Goal: Task Accomplishment & Management: Use online tool/utility

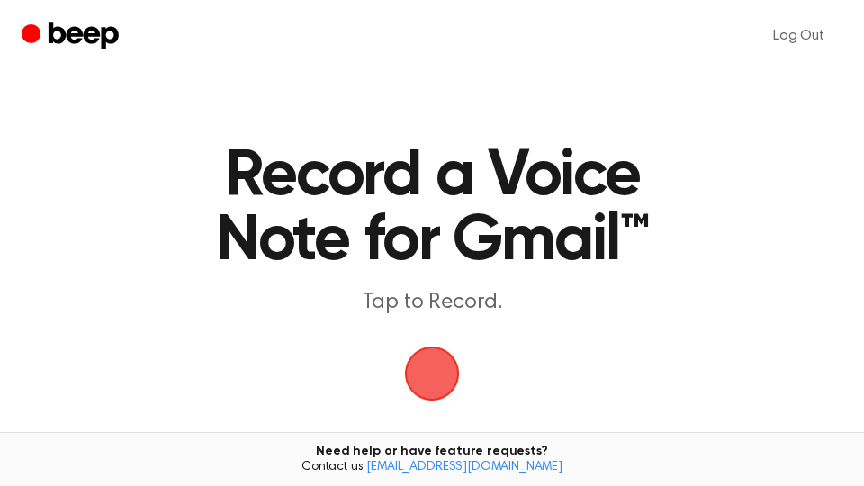
click at [425, 356] on span "button" at bounding box center [432, 373] width 50 height 50
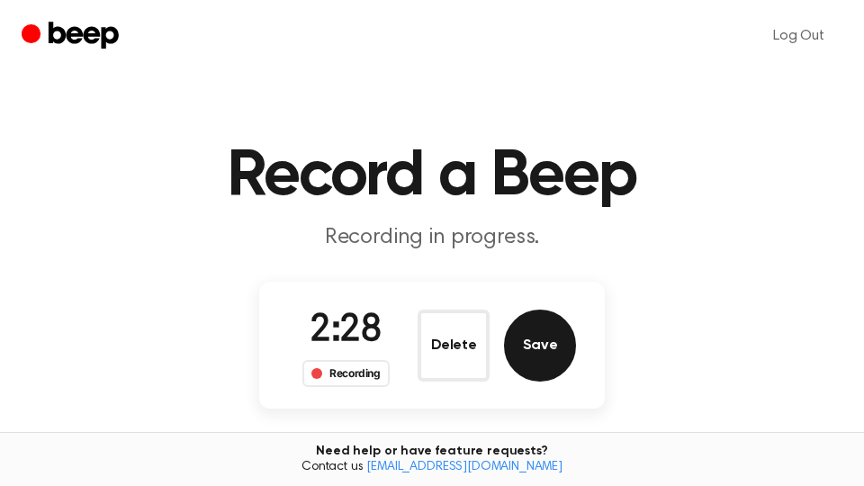
click at [531, 353] on button "Save" at bounding box center [540, 346] width 72 height 72
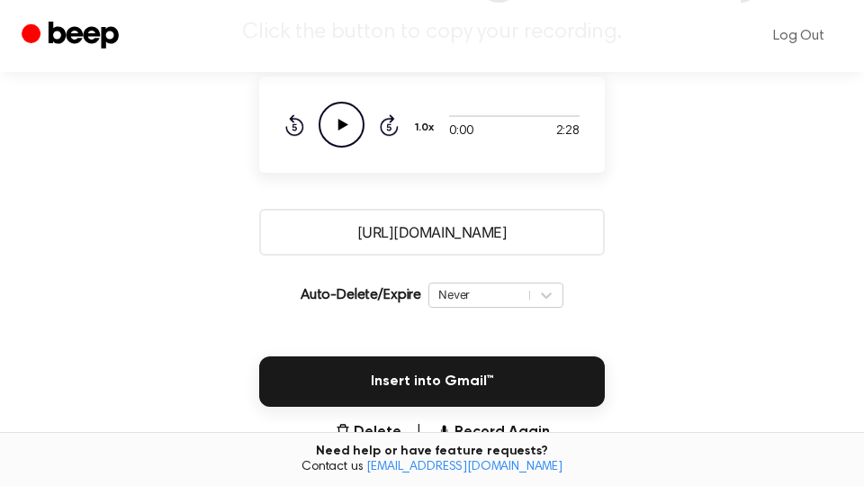
scroll to position [306, 0]
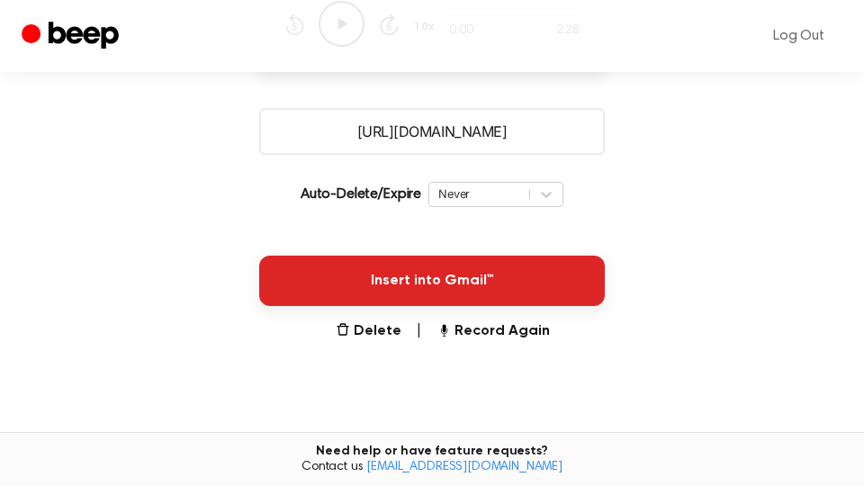
click at [501, 289] on button "Insert into Gmail™" at bounding box center [432, 281] width 346 height 50
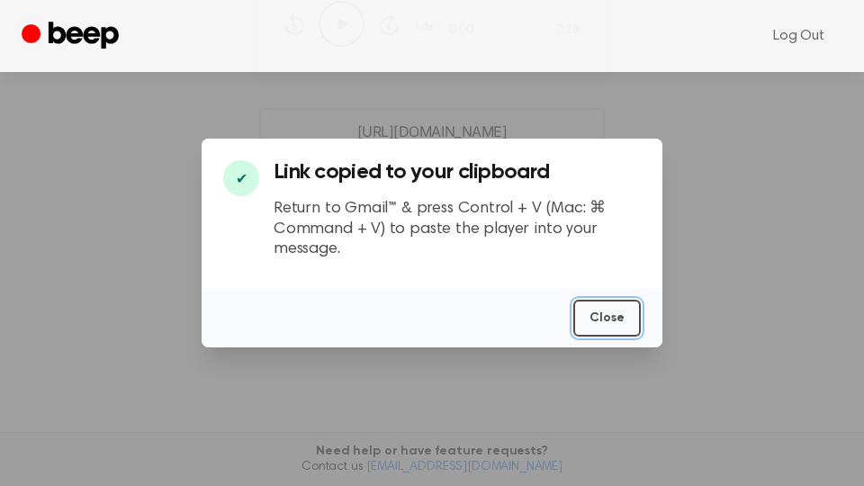
click at [616, 317] on button "Close" at bounding box center [607, 318] width 68 height 37
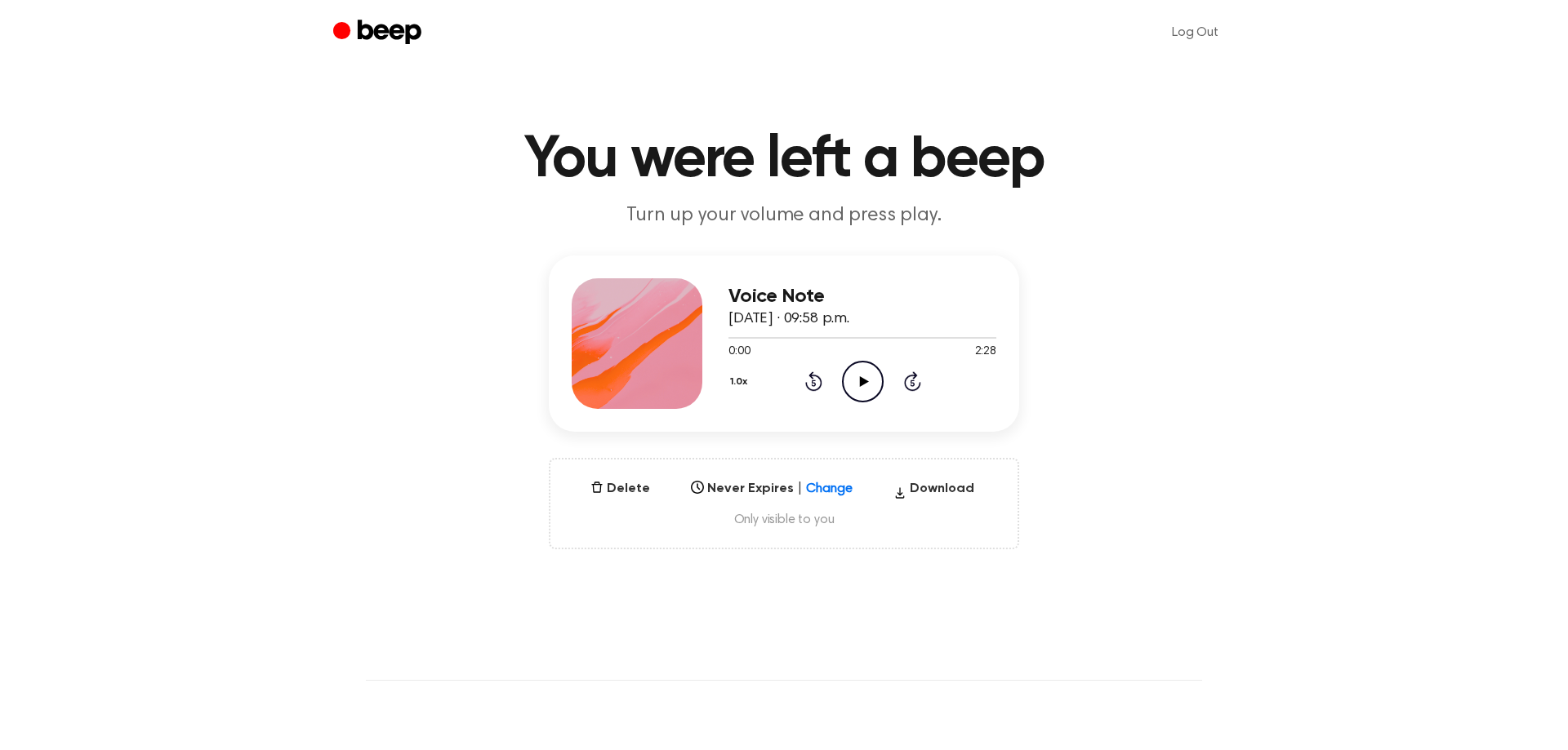
click at [868, 383] on icon "Play Audio" at bounding box center [863, 382] width 42 height 42
click at [867, 383] on icon "Pause Audio" at bounding box center [863, 382] width 42 height 42
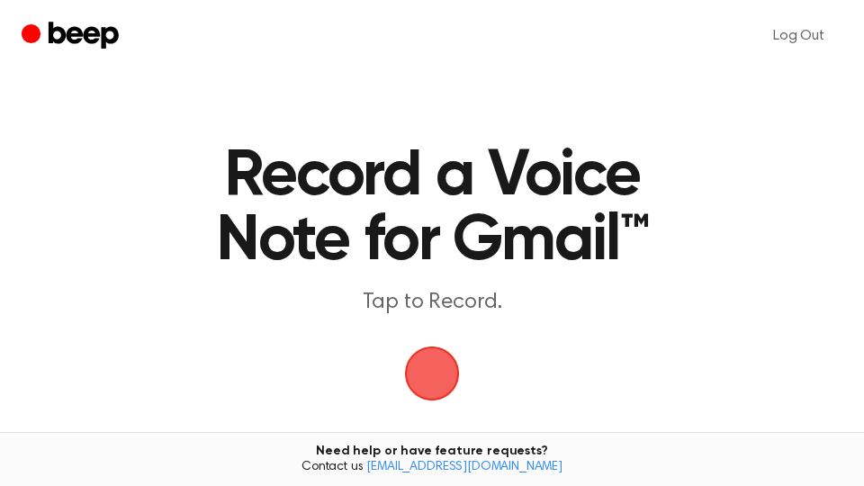
click at [436, 361] on span "button" at bounding box center [432, 373] width 50 height 50
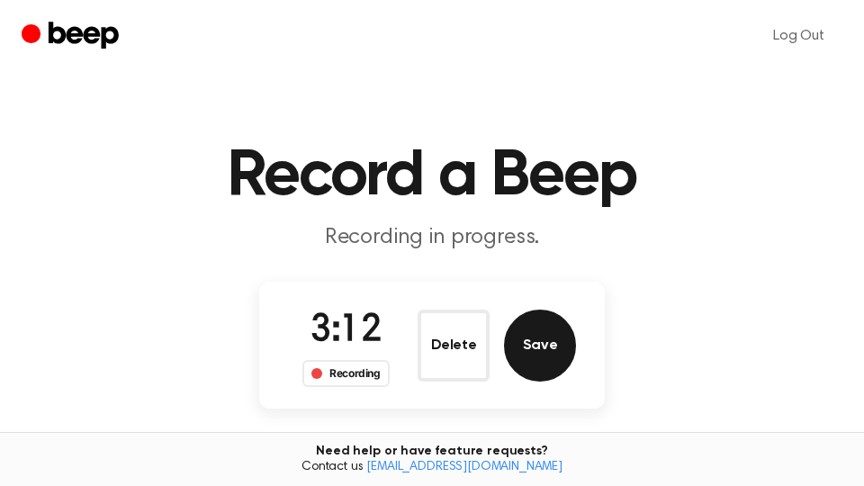
click at [568, 350] on button "Save" at bounding box center [540, 346] width 72 height 72
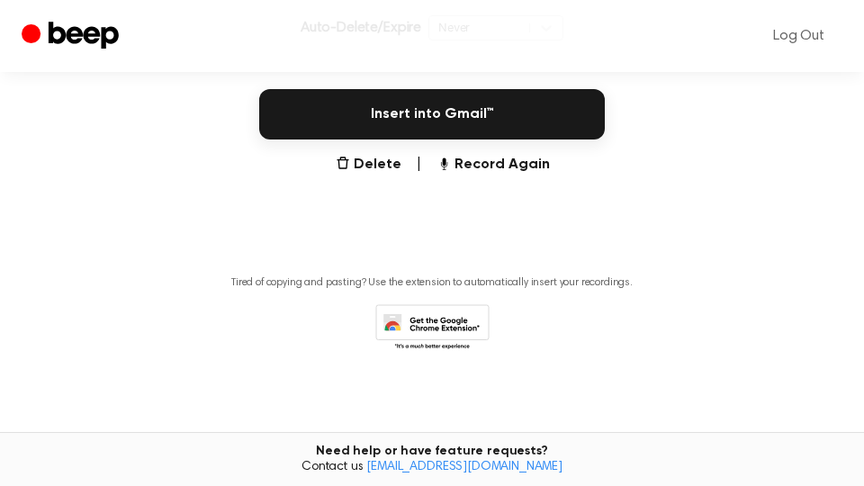
scroll to position [477, 0]
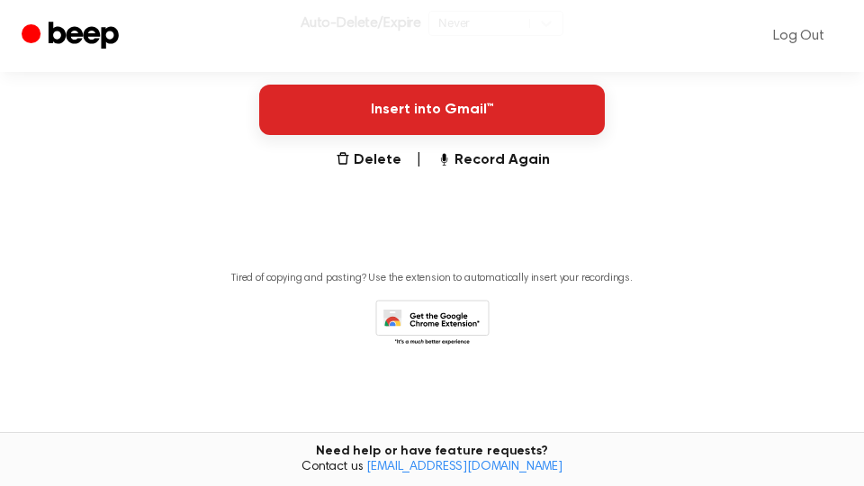
click at [534, 110] on button "Insert into Gmail™" at bounding box center [432, 110] width 346 height 50
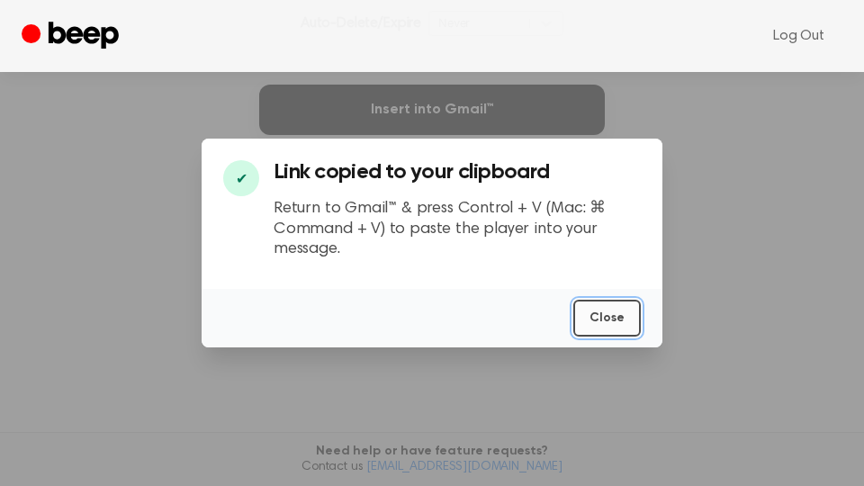
click at [617, 317] on button "Close" at bounding box center [607, 318] width 68 height 37
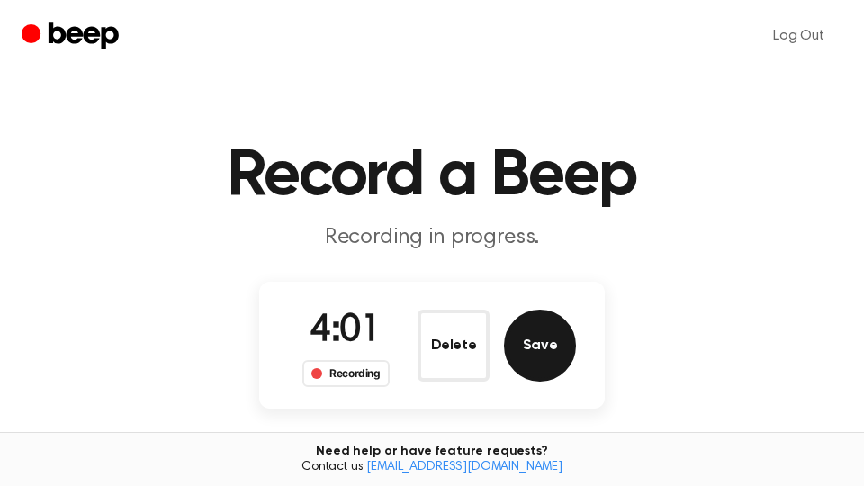
click at [552, 357] on button "Save" at bounding box center [540, 346] width 72 height 72
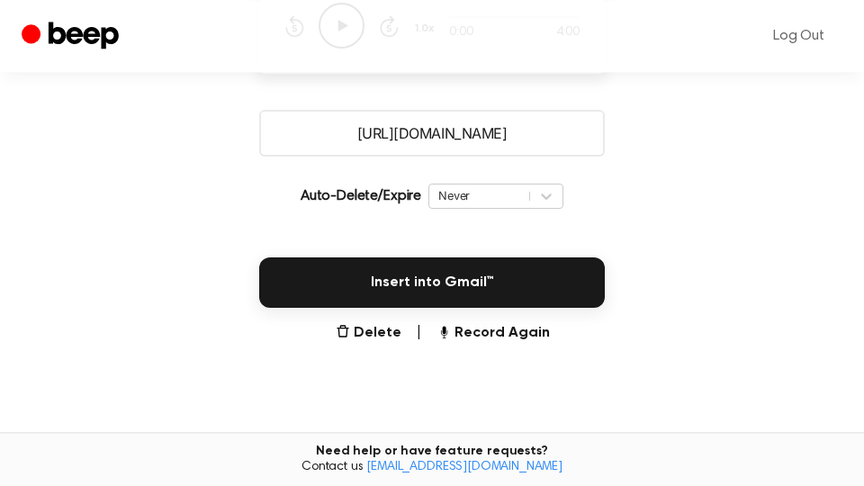
scroll to position [306, 0]
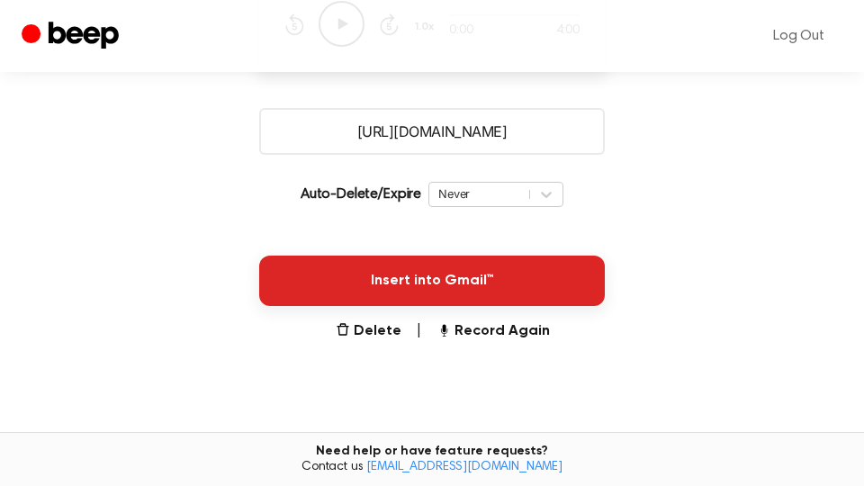
click at [475, 290] on button "Insert into Gmail™" at bounding box center [432, 281] width 346 height 50
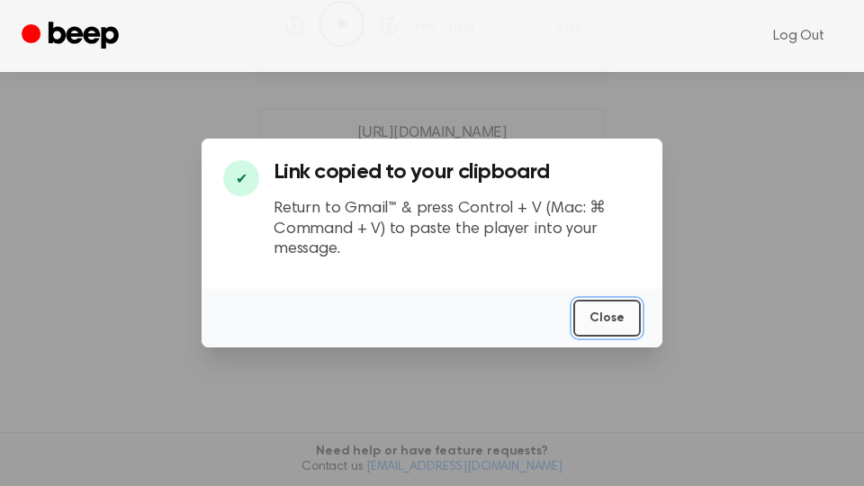
click at [595, 326] on button "Close" at bounding box center [607, 318] width 68 height 37
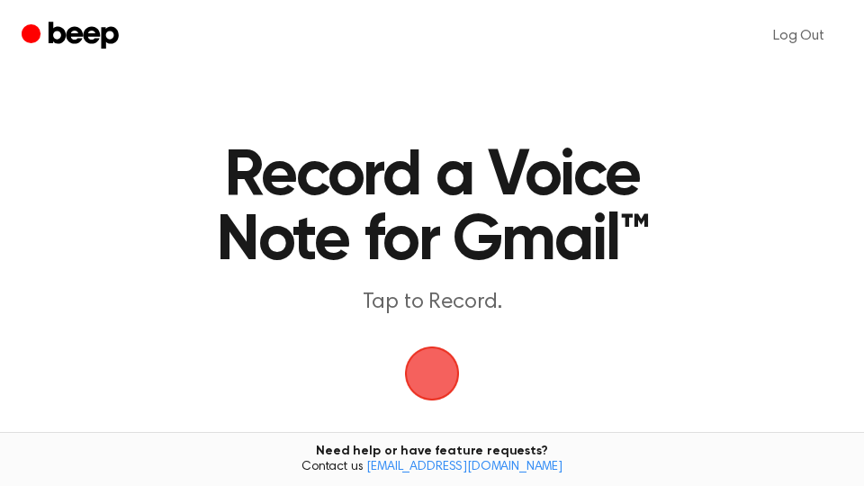
click at [433, 357] on span "button" at bounding box center [432, 373] width 50 height 50
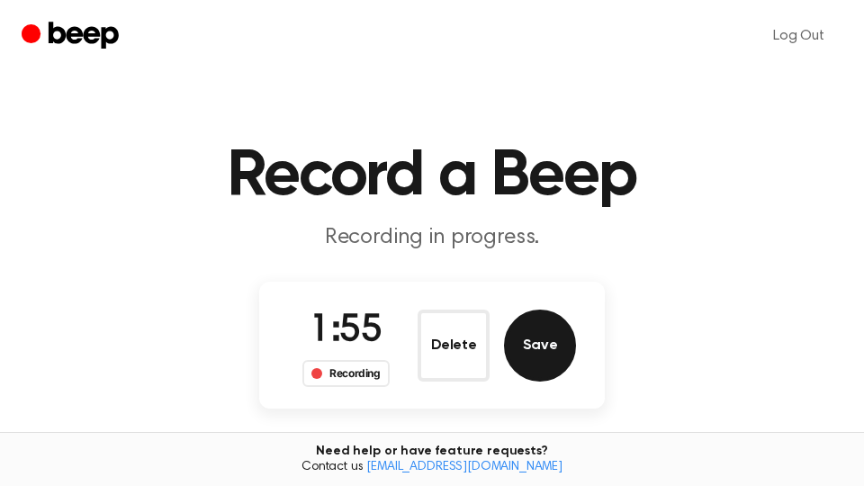
click at [541, 344] on button "Save" at bounding box center [540, 346] width 72 height 72
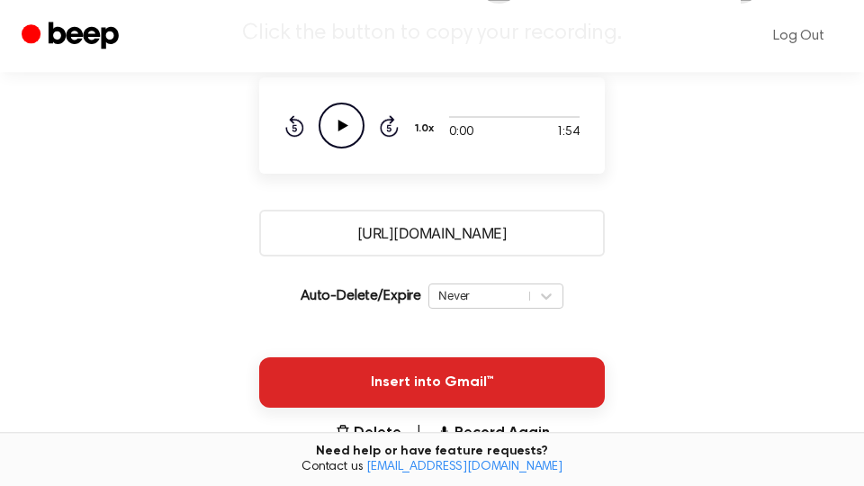
scroll to position [306, 0]
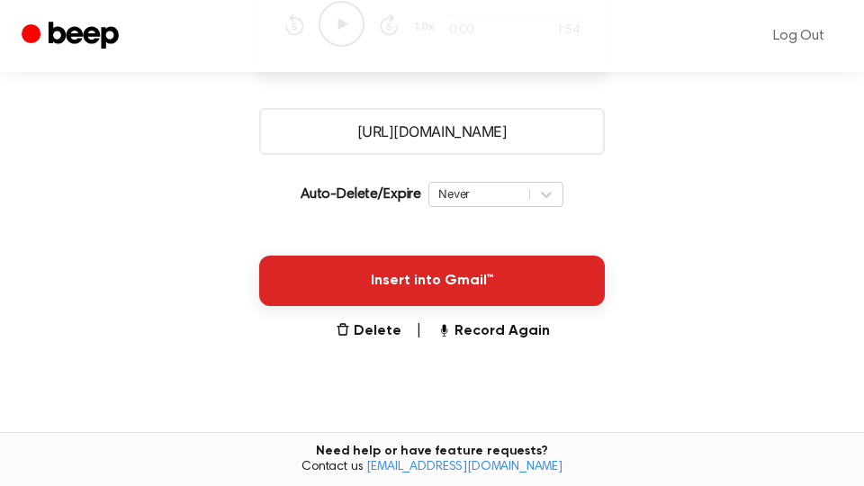
click at [482, 274] on button "Insert into Gmail™" at bounding box center [432, 281] width 346 height 50
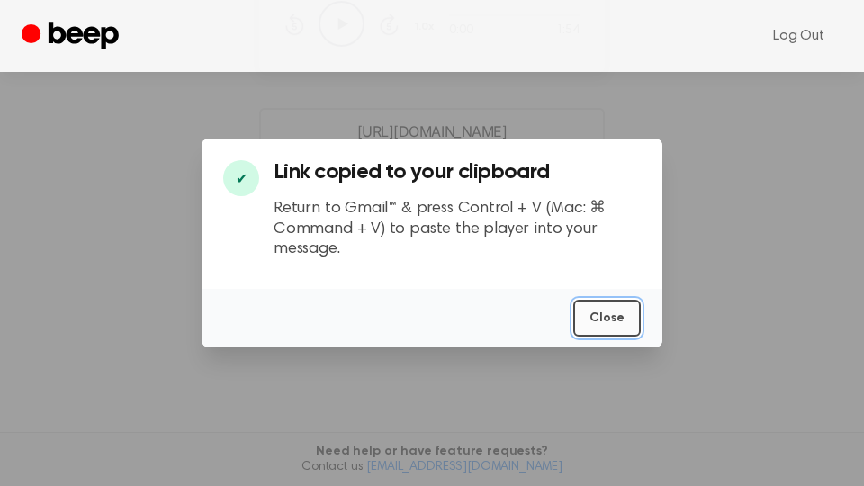
click at [612, 313] on button "Close" at bounding box center [607, 318] width 68 height 37
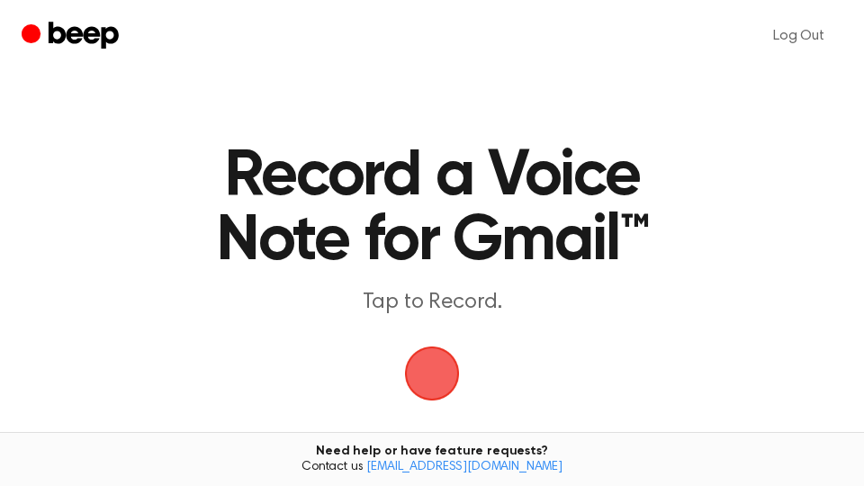
click at [427, 365] on span "button" at bounding box center [431, 373] width 61 height 61
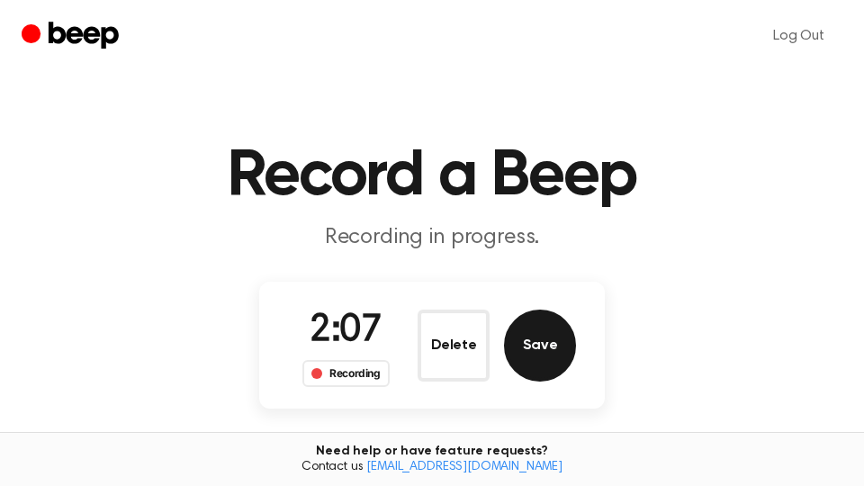
click at [551, 345] on button "Save" at bounding box center [540, 346] width 72 height 72
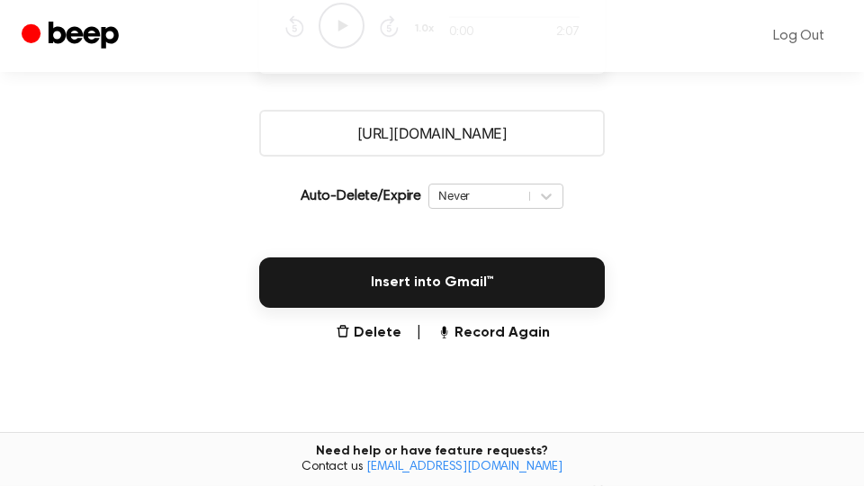
scroll to position [306, 0]
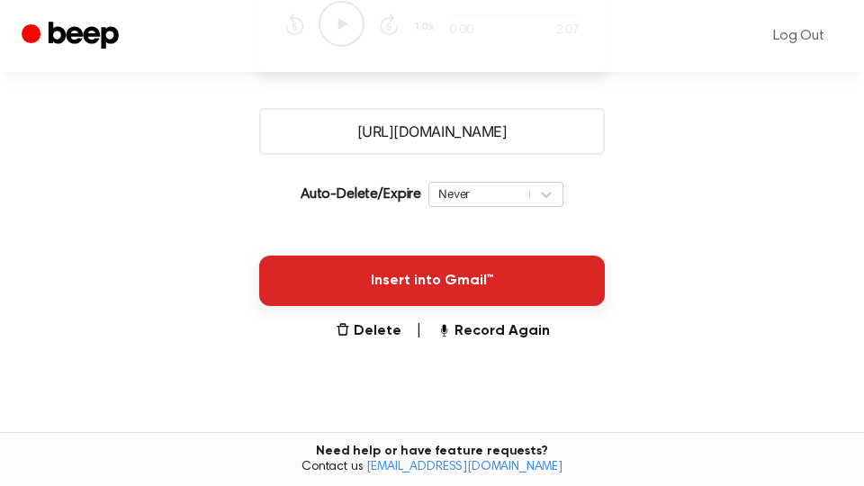
click at [490, 286] on button "Insert into Gmail™" at bounding box center [432, 281] width 346 height 50
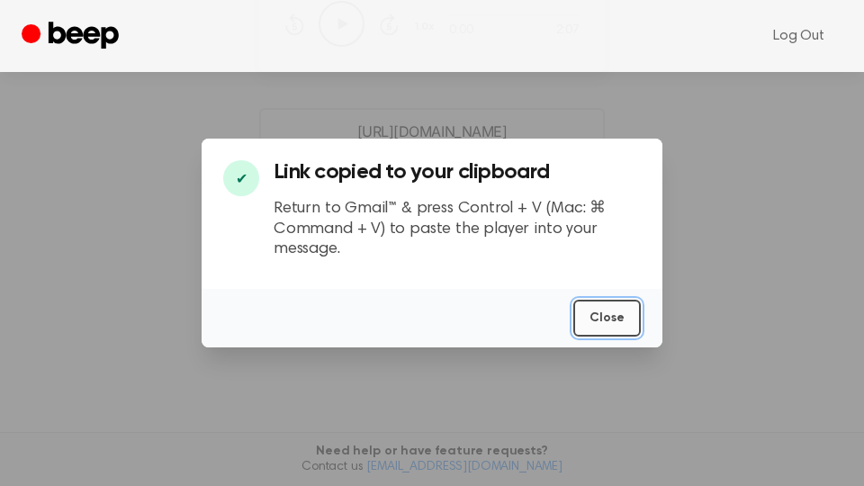
drag, startPoint x: 590, startPoint y: 319, endPoint x: 597, endPoint y: 311, distance: 10.2
click at [591, 319] on button "Close" at bounding box center [607, 318] width 68 height 37
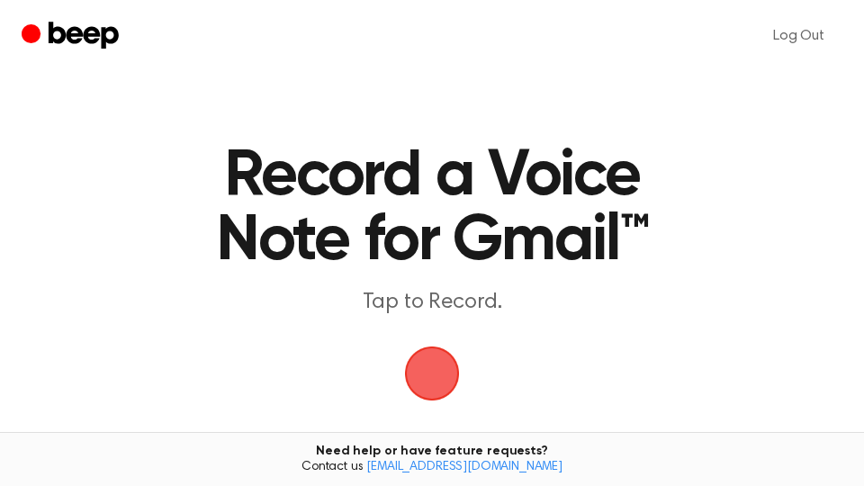
click at [448, 378] on span "button" at bounding box center [432, 373] width 50 height 50
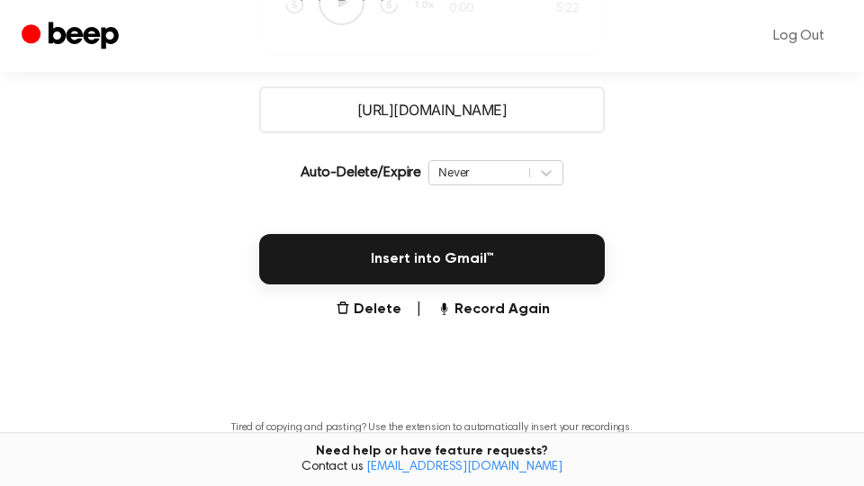
scroll to position [477, 0]
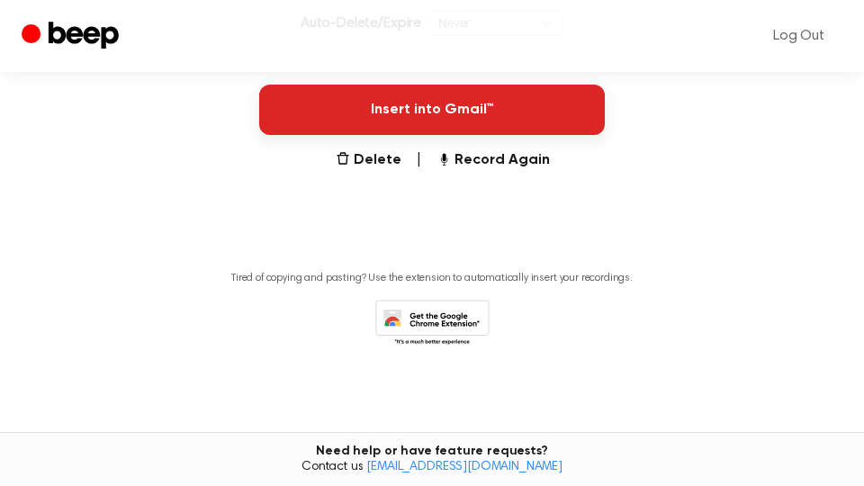
click at [522, 112] on button "Insert into Gmail™" at bounding box center [432, 110] width 346 height 50
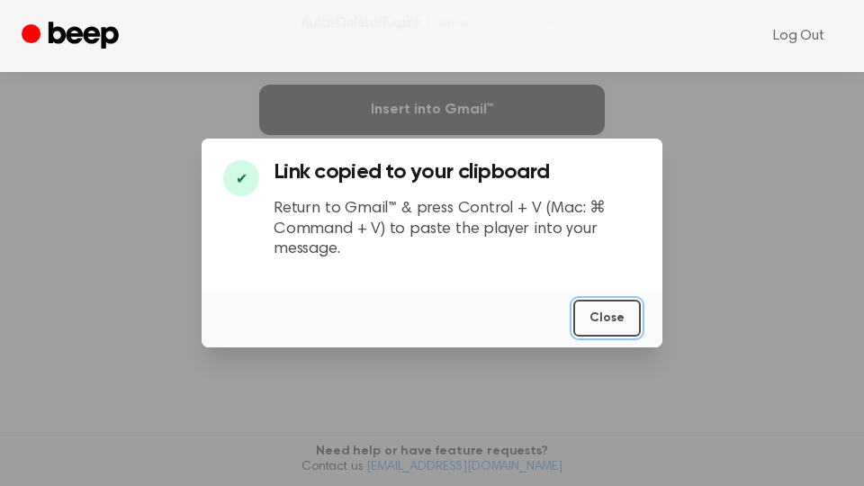
click at [621, 317] on button "Close" at bounding box center [607, 318] width 68 height 37
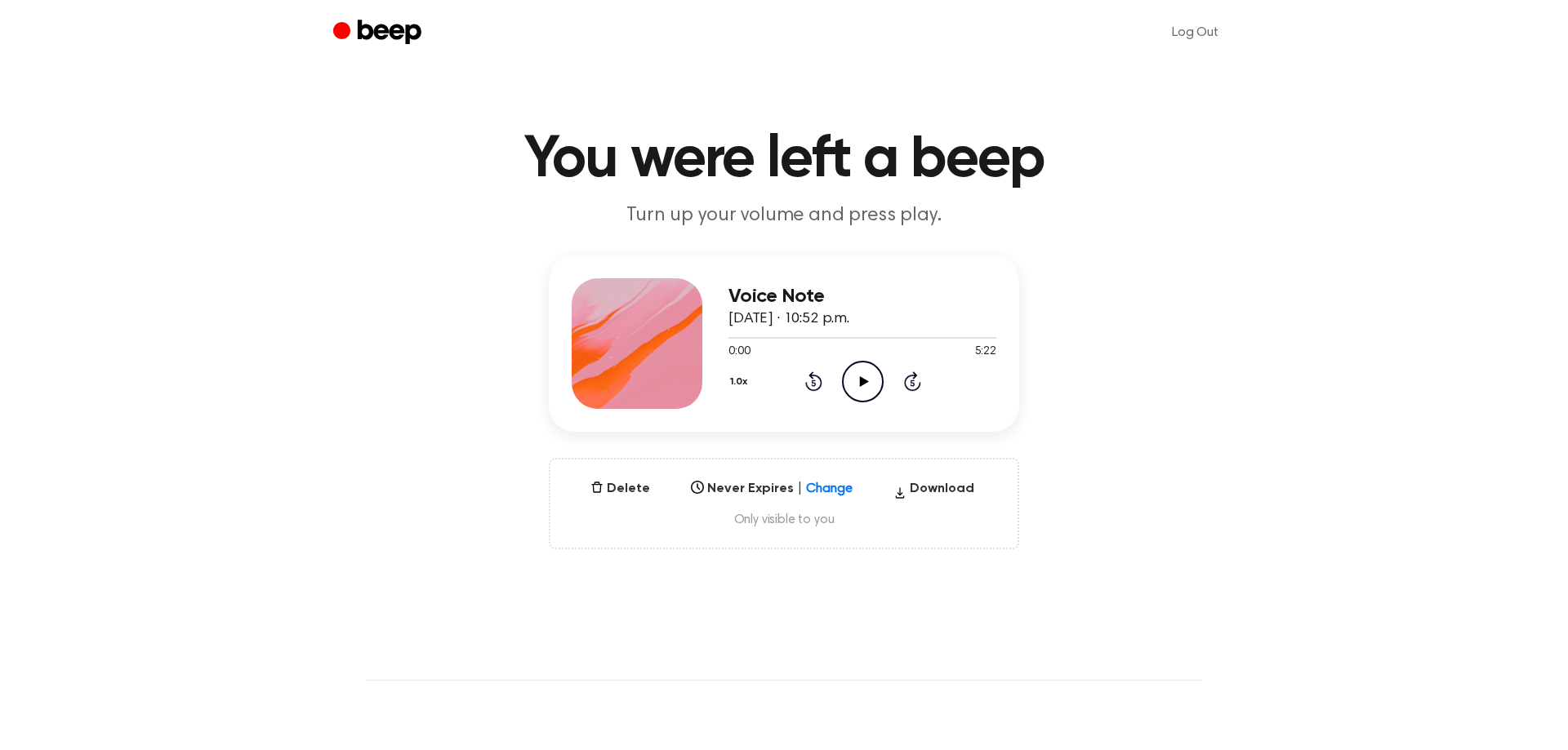
click at [875, 382] on icon "Play Audio" at bounding box center [863, 382] width 42 height 42
click at [985, 336] on div at bounding box center [862, 337] width 268 height 13
click at [817, 386] on icon "Rewind 5 seconds" at bounding box center [814, 381] width 18 height 21
click at [818, 381] on icon "Rewind 5 seconds" at bounding box center [814, 381] width 18 height 21
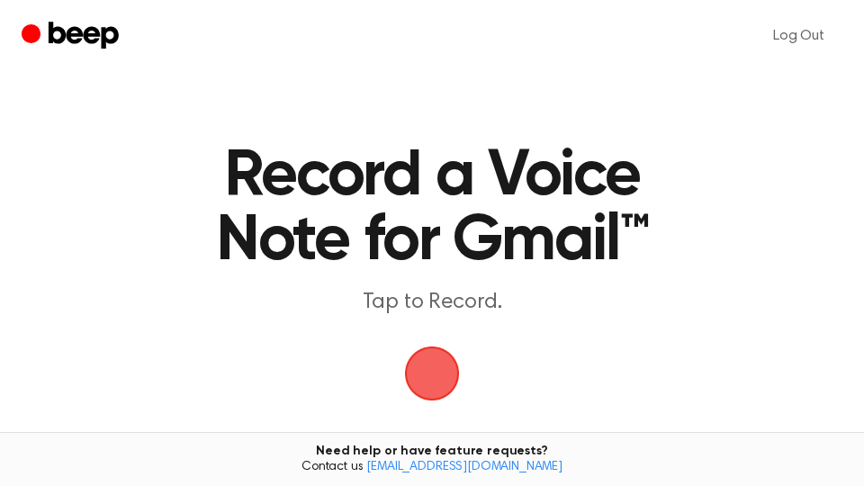
click at [443, 371] on span "button" at bounding box center [432, 374] width 59 height 59
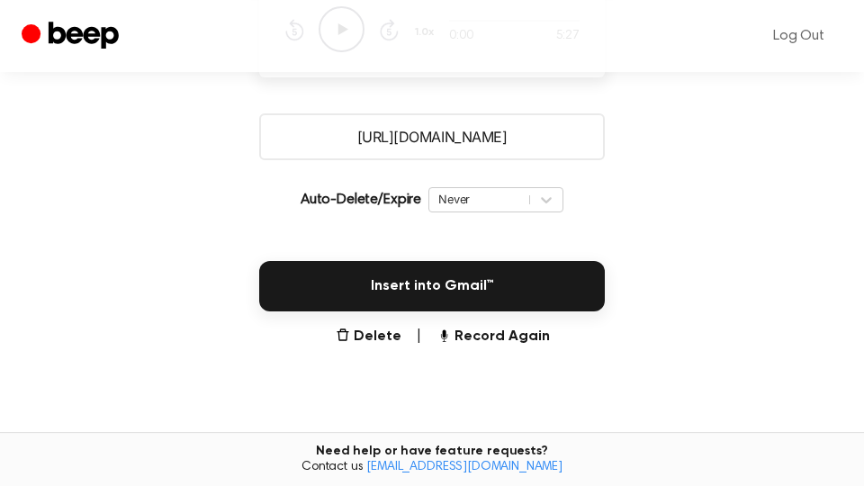
scroll to position [306, 0]
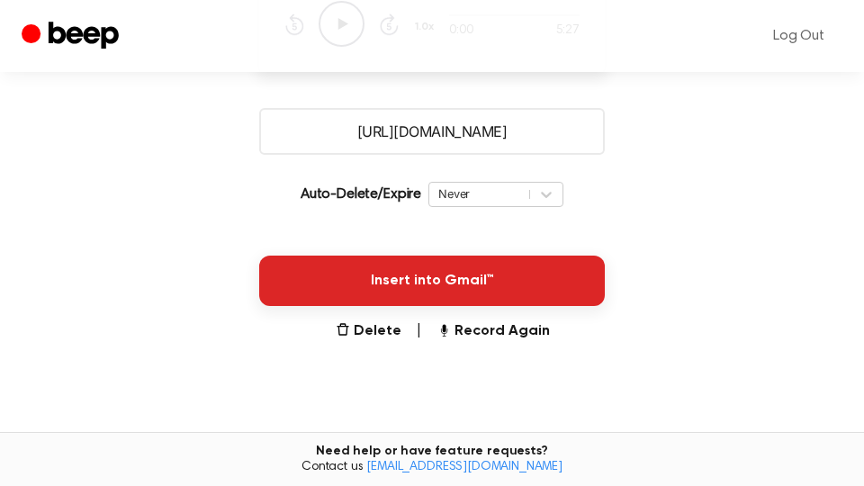
click at [503, 275] on button "Insert into Gmail™" at bounding box center [432, 281] width 346 height 50
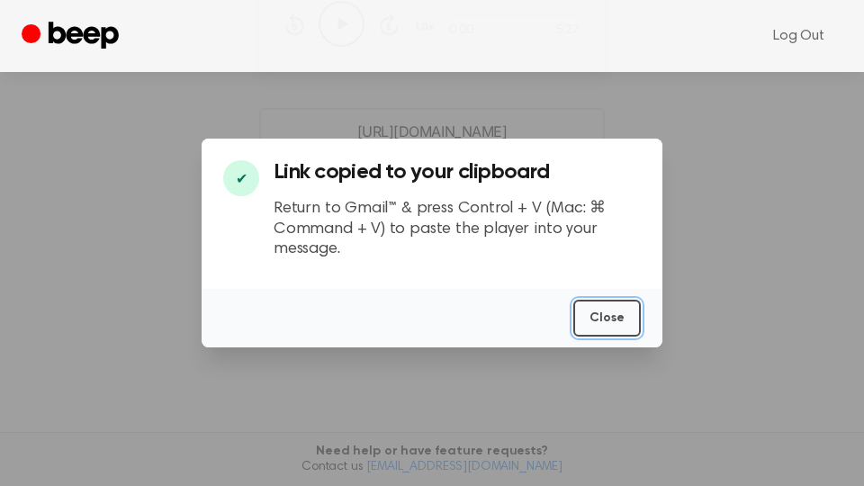
drag, startPoint x: 611, startPoint y: 320, endPoint x: 758, endPoint y: 181, distance: 201.9
click at [611, 319] on button "Close" at bounding box center [607, 318] width 68 height 37
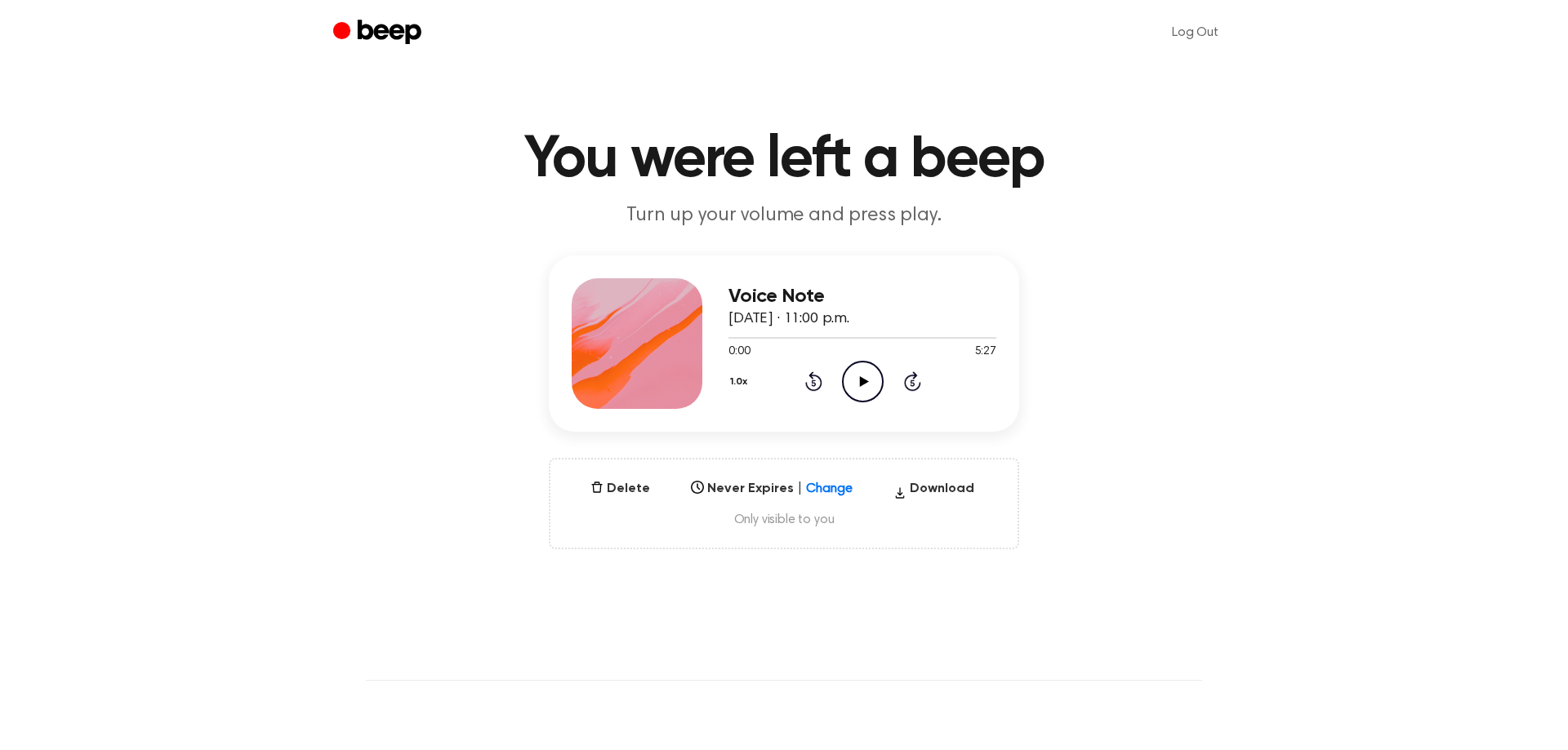
click at [859, 385] on icon "Play Audio" at bounding box center [863, 382] width 42 height 42
click at [982, 337] on div at bounding box center [862, 338] width 268 height 2
click at [910, 384] on icon "Skip 5 seconds" at bounding box center [913, 381] width 18 height 21
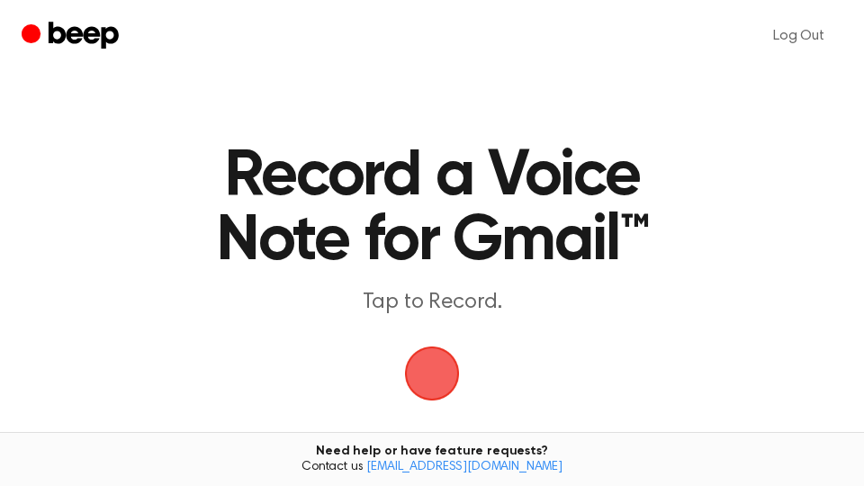
click at [446, 381] on span "button" at bounding box center [432, 373] width 50 height 50
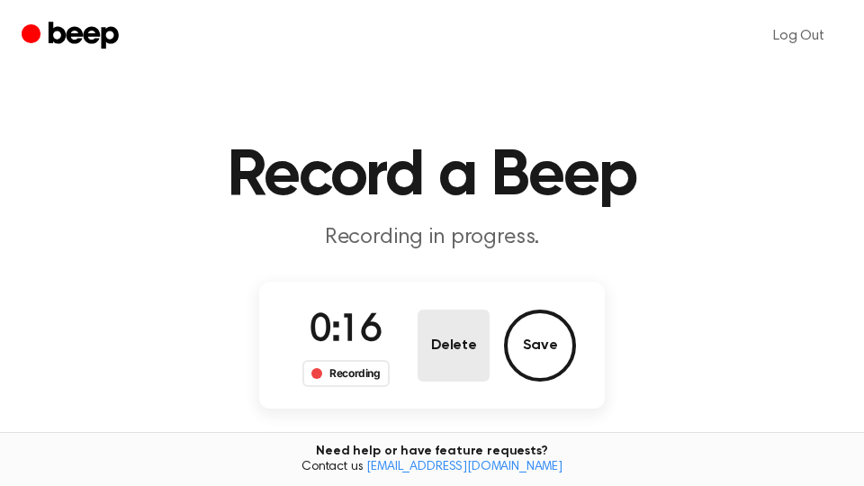
click at [449, 352] on button "Delete" at bounding box center [454, 346] width 72 height 72
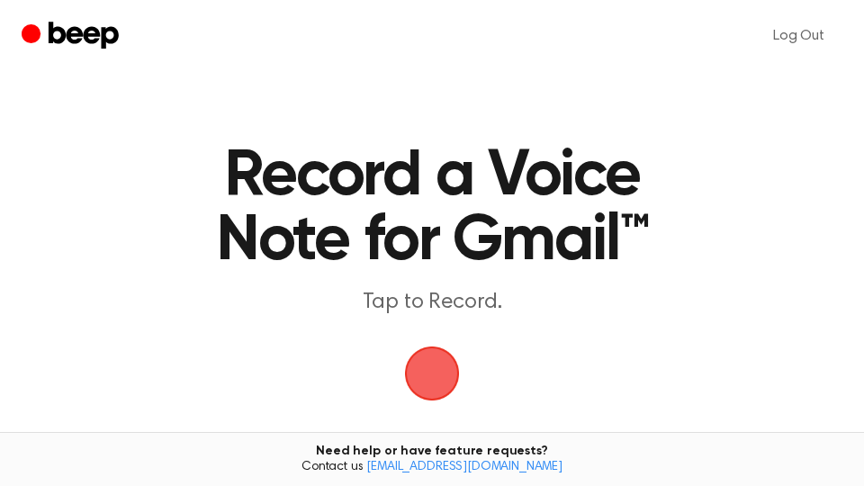
click at [442, 375] on span "button" at bounding box center [432, 373] width 50 height 50
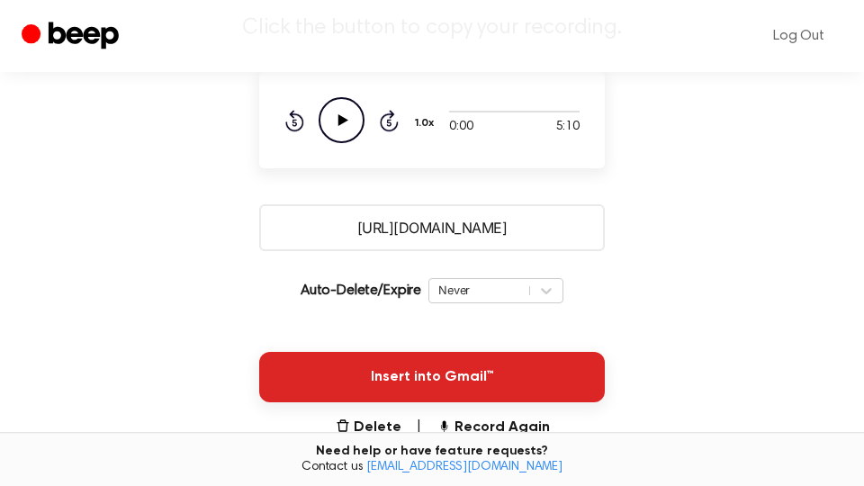
scroll to position [306, 0]
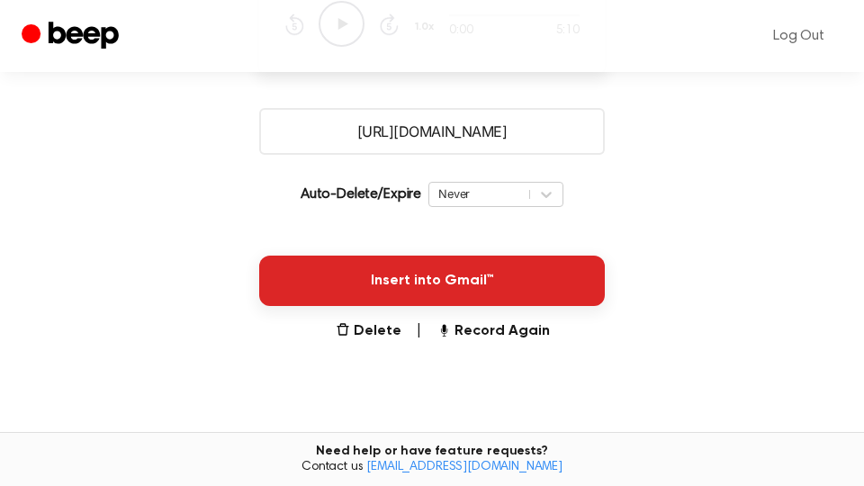
click at [500, 294] on button "Insert into Gmail™" at bounding box center [432, 281] width 346 height 50
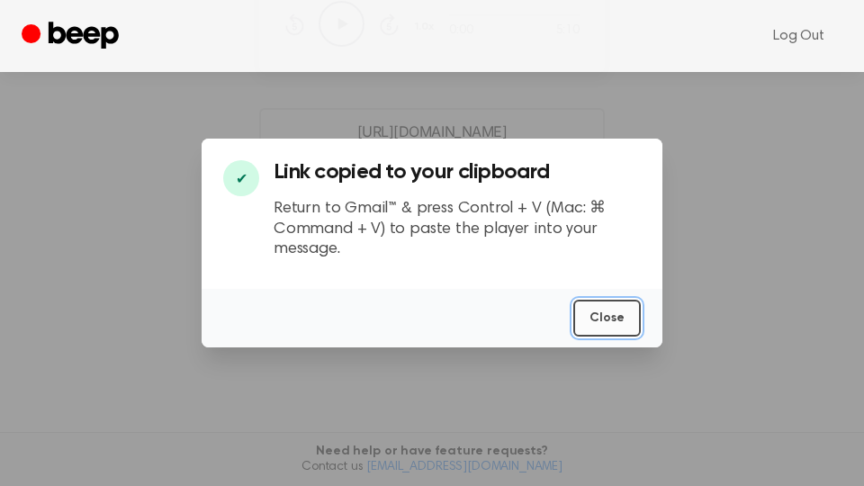
drag, startPoint x: 624, startPoint y: 312, endPoint x: 619, endPoint y: 323, distance: 11.7
click at [619, 323] on button "Close" at bounding box center [607, 318] width 68 height 37
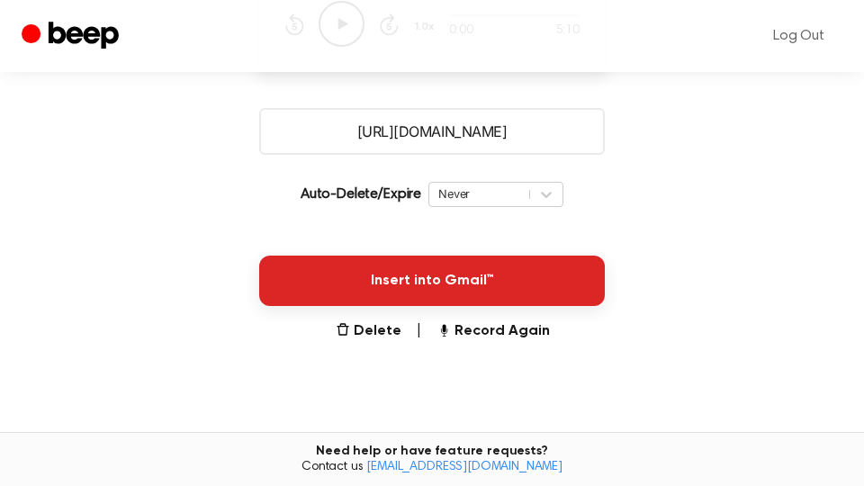
click at [567, 280] on button "Insert into Gmail™" at bounding box center [432, 281] width 346 height 50
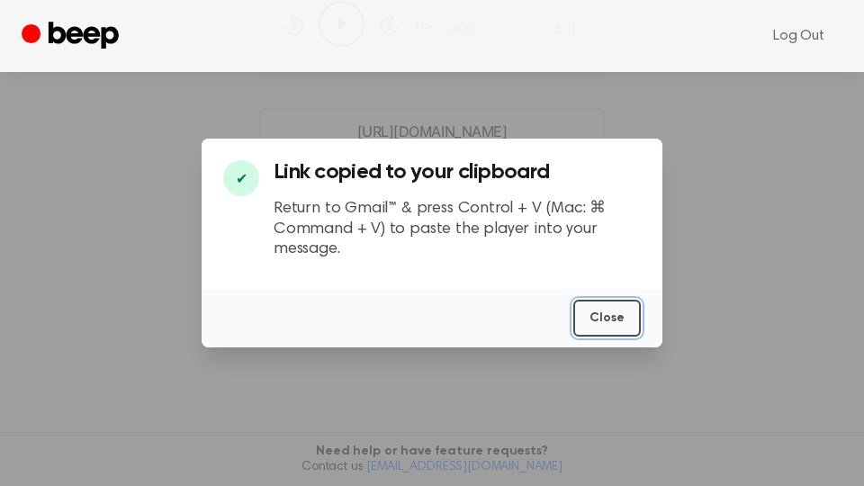
drag, startPoint x: 625, startPoint y: 318, endPoint x: 663, endPoint y: 292, distance: 46.7
click at [633, 314] on button "Close" at bounding box center [607, 318] width 68 height 37
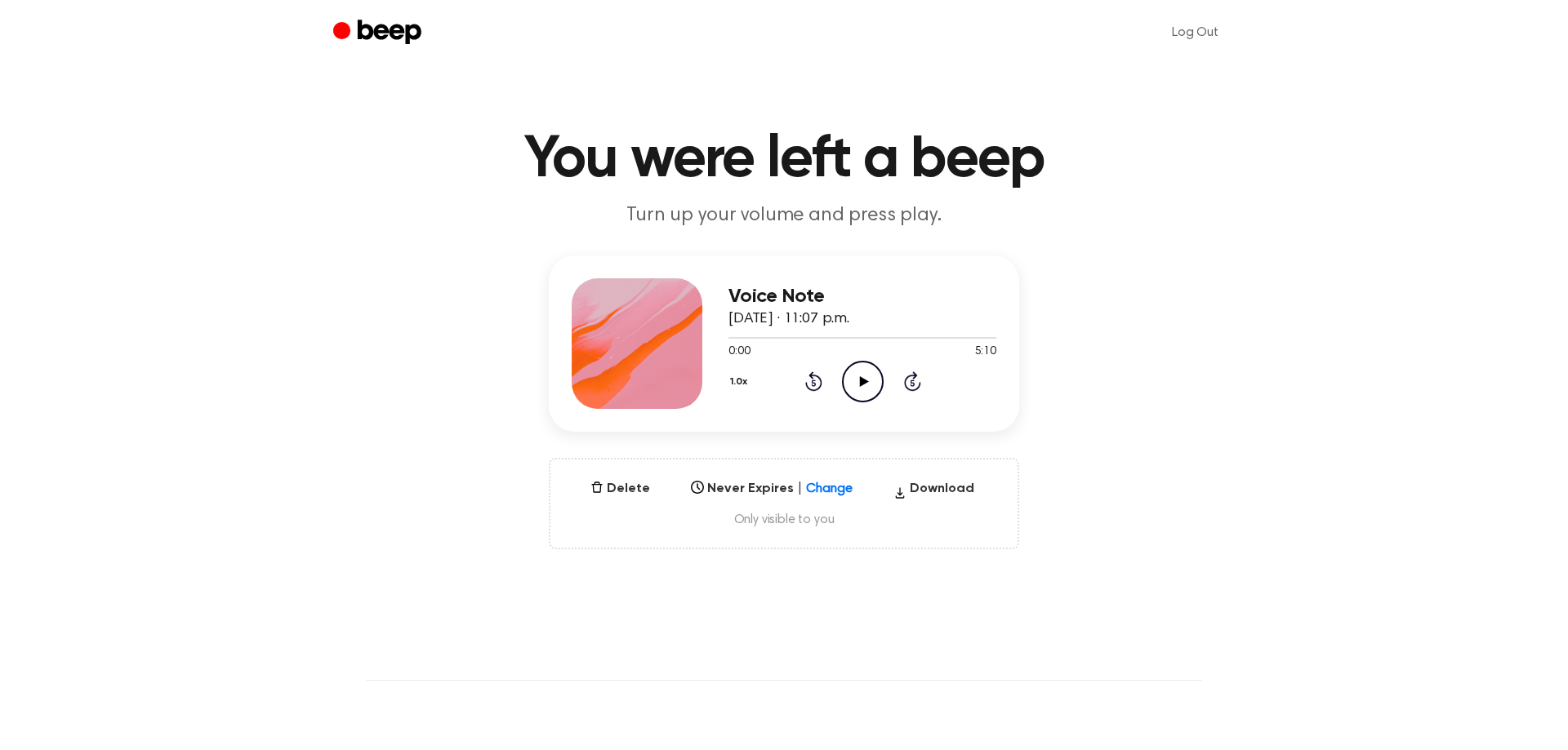
click at [867, 369] on icon "Play Audio" at bounding box center [863, 382] width 42 height 42
click at [985, 337] on div at bounding box center [862, 338] width 268 height 2
click at [812, 380] on icon "Rewind 5 seconds" at bounding box center [814, 381] width 18 height 21
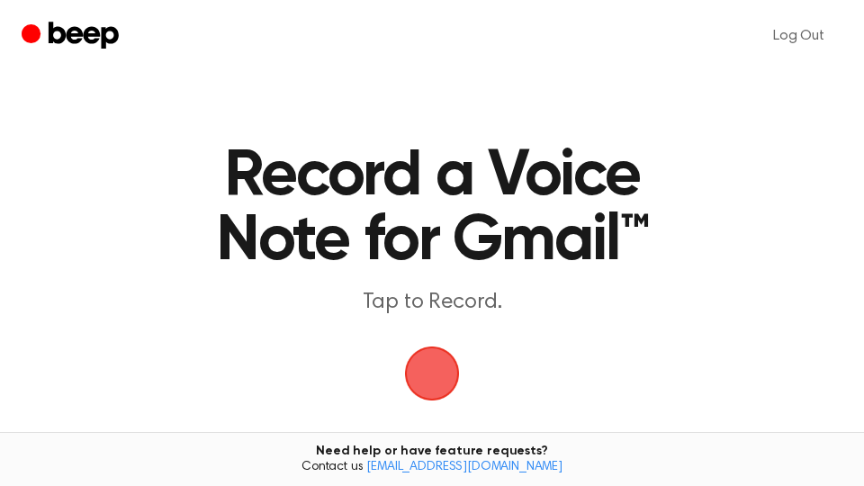
drag, startPoint x: 0, startPoint y: 0, endPoint x: 436, endPoint y: 369, distance: 571.0
click at [436, 369] on span "button" at bounding box center [432, 373] width 50 height 50
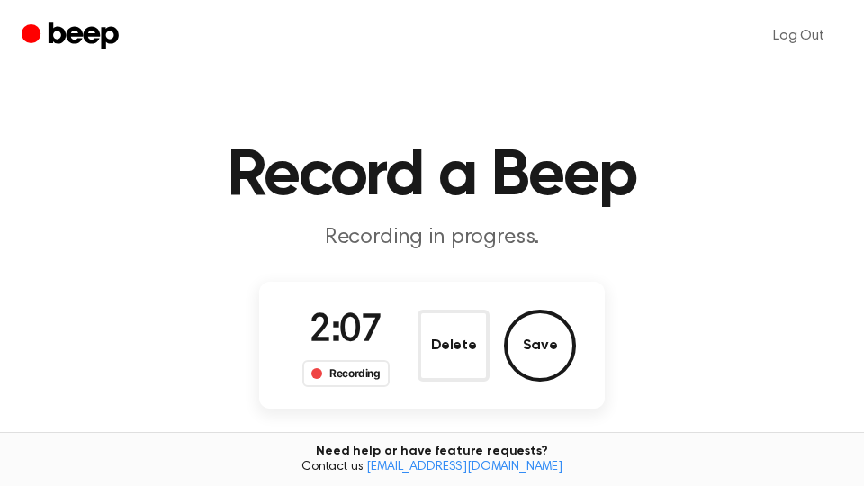
drag, startPoint x: 554, startPoint y: 345, endPoint x: 609, endPoint y: 336, distance: 55.6
click at [554, 346] on button "Save" at bounding box center [540, 346] width 72 height 72
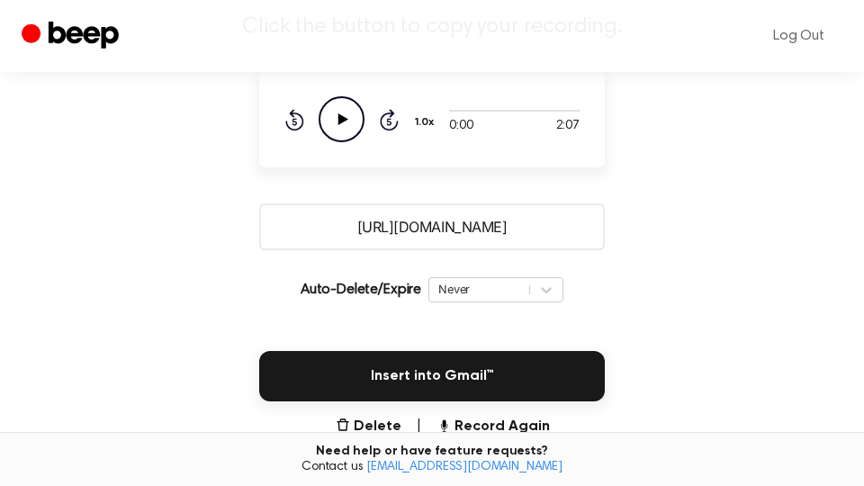
scroll to position [306, 0]
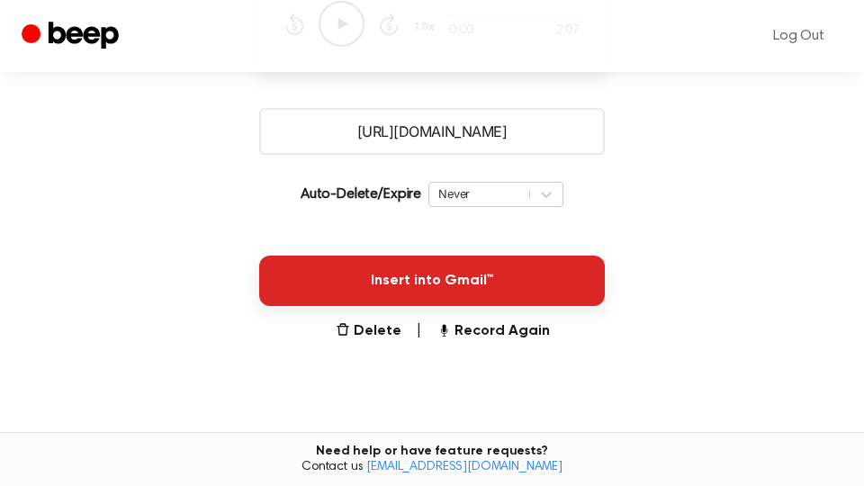
click at [520, 299] on button "Insert into Gmail™" at bounding box center [432, 281] width 346 height 50
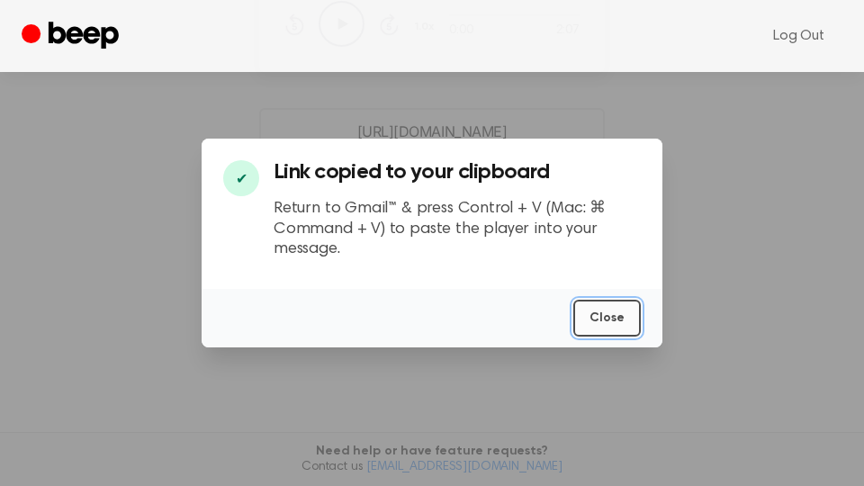
click at [611, 319] on button "Close" at bounding box center [607, 318] width 68 height 37
